Goal: Information Seeking & Learning: Learn about a topic

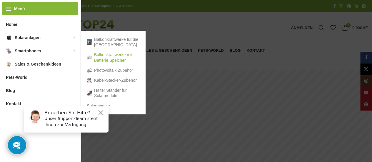
click at [108, 57] on link "Balkonkraftwerke mit Batterie Speicher" at bounding box center [113, 57] width 53 height 15
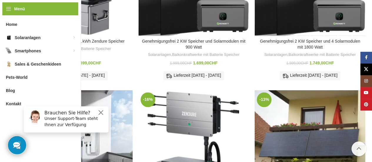
scroll to position [147, 0]
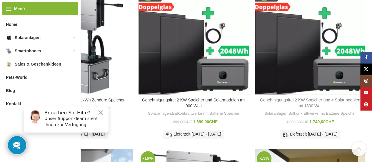
click at [300, 99] on link "Genehmigungsfrei 2 KW Speicher und 4 Solarmodulen mit 1800 Watt" at bounding box center [310, 103] width 100 height 11
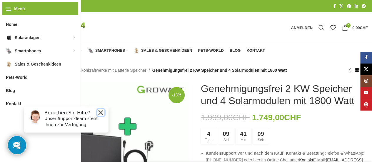
click at [101, 113] on button "Close" at bounding box center [100, 112] width 7 height 7
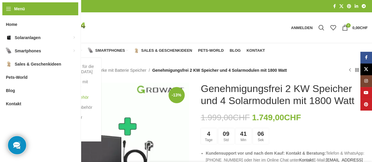
click at [61, 98] on link "Photovoltaik Zubehör" at bounding box center [68, 97] width 53 height 10
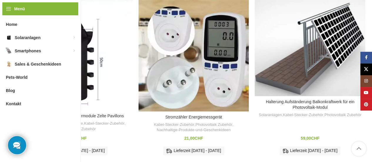
scroll to position [58, 0]
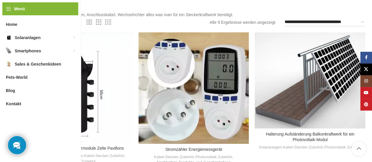
click at [74, 20] on span "24" at bounding box center [73, 21] width 5 height 5
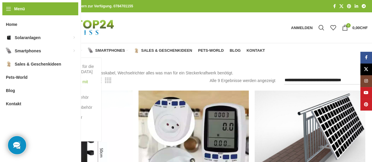
scroll to position [59, 0]
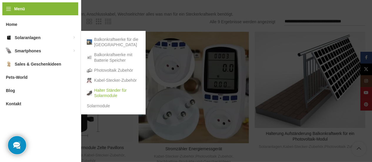
click at [105, 91] on link "Halter Ständer für Solarmodule" at bounding box center [113, 92] width 53 height 15
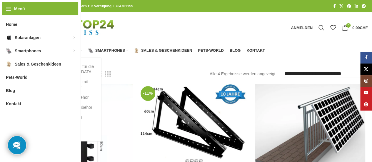
click at [70, 50] on span "Solaranlagen" at bounding box center [63, 50] width 32 height 5
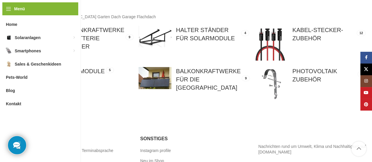
scroll to position [59, 0]
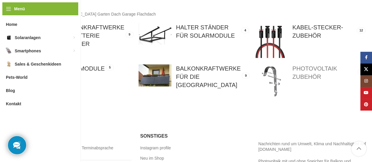
click at [308, 73] on link at bounding box center [309, 80] width 110 height 33
